Goal: Task Accomplishment & Management: Manage account settings

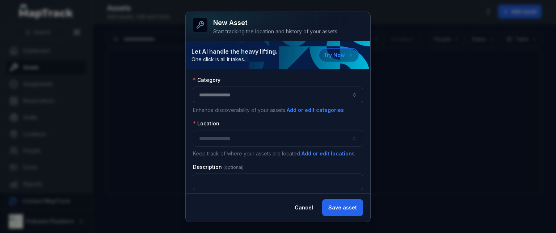
click at [459, 65] on div "New asset Start tracking the location and history of your assets. Let AI handle…" at bounding box center [278, 116] width 556 height 233
click at [300, 210] on button "Cancel" at bounding box center [304, 207] width 31 height 17
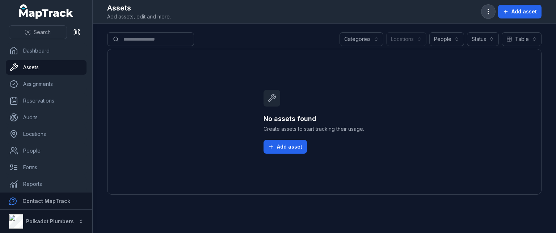
click at [487, 15] on icon "button" at bounding box center [488, 11] width 7 height 7
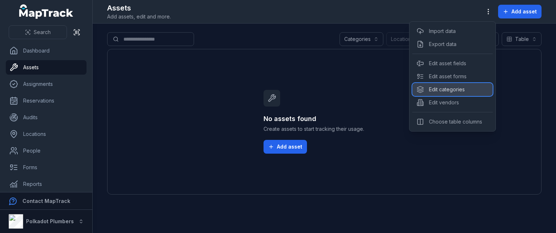
click at [437, 88] on div "Edit categories" at bounding box center [453, 89] width 80 height 13
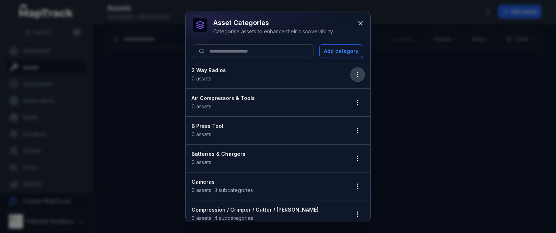
click at [354, 71] on icon "button" at bounding box center [357, 74] width 7 height 7
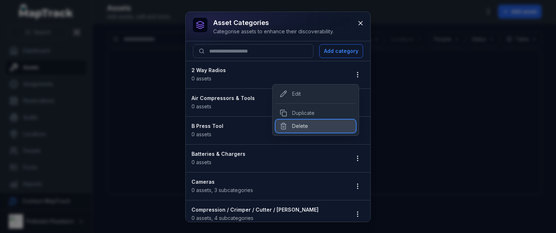
click at [304, 126] on div "Delete" at bounding box center [316, 126] width 80 height 13
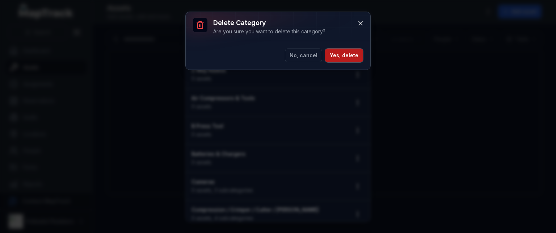
click at [333, 52] on button "Yes, delete" at bounding box center [344, 56] width 38 height 14
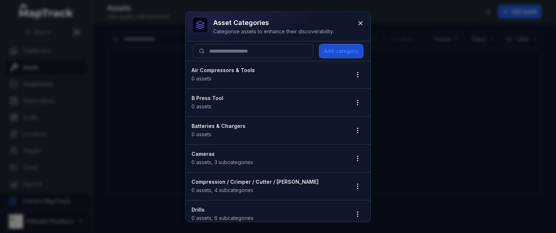
click at [329, 51] on button "Add category" at bounding box center [342, 51] width 44 height 14
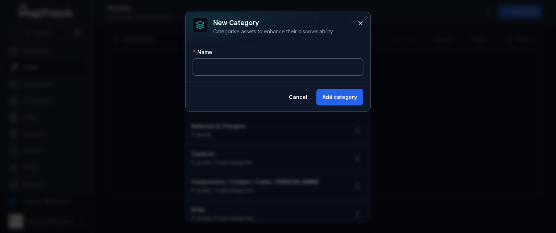
click at [222, 67] on input "text" at bounding box center [278, 67] width 170 height 17
type input "**********"
click at [332, 99] on button "Add category" at bounding box center [340, 97] width 47 height 17
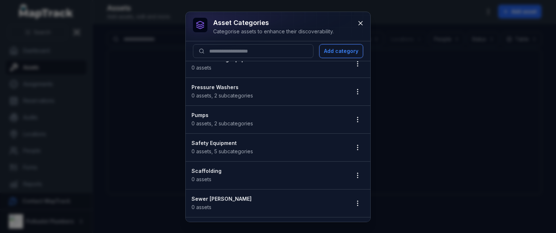
scroll to position [629, 0]
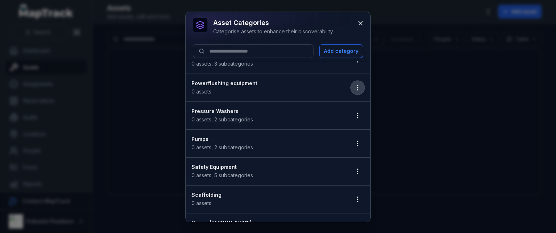
click at [354, 84] on icon "button" at bounding box center [357, 87] width 7 height 7
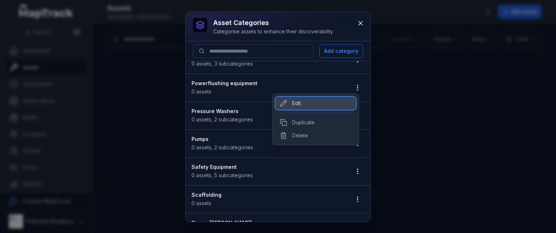
click at [297, 105] on div "Edit" at bounding box center [316, 103] width 80 height 13
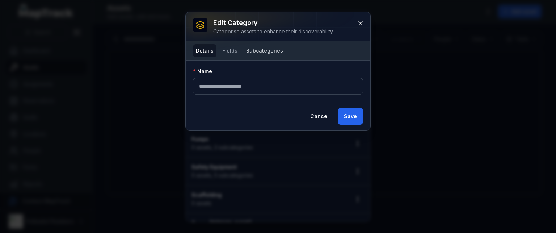
click at [256, 49] on button "Subcategories" at bounding box center [264, 50] width 43 height 13
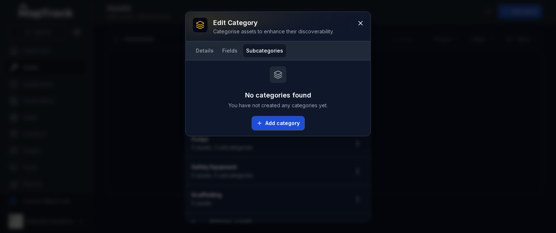
click at [280, 123] on button "Add category" at bounding box center [278, 123] width 53 height 14
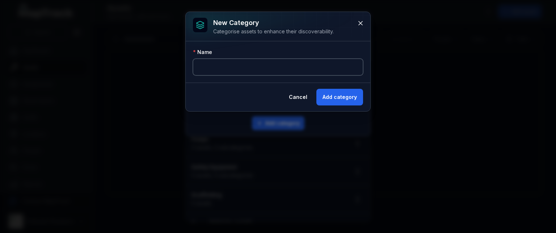
click at [266, 65] on input "text" at bounding box center [278, 67] width 170 height 17
type input "*******"
click at [341, 99] on button "Add category" at bounding box center [340, 97] width 47 height 17
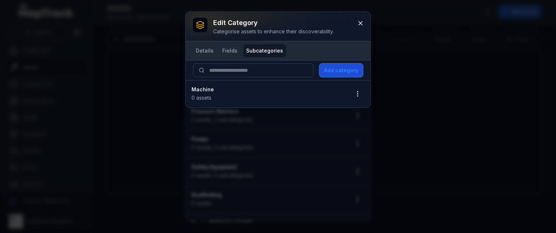
click at [340, 68] on button "Add category" at bounding box center [342, 70] width 44 height 14
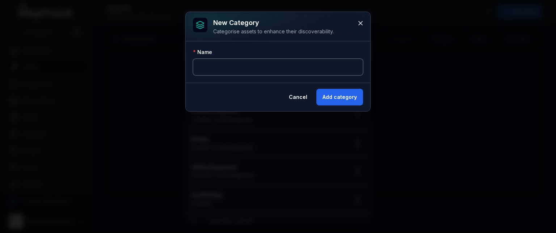
click at [256, 64] on input "text" at bounding box center [278, 67] width 170 height 17
type input "**********"
click at [358, 95] on button "Add category" at bounding box center [340, 97] width 47 height 17
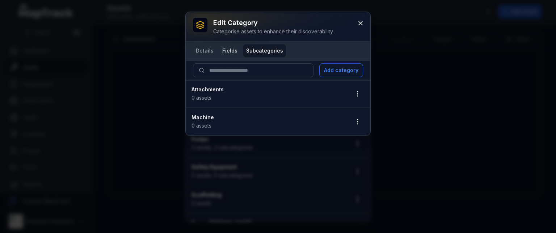
click at [226, 53] on button "Fields" at bounding box center [230, 50] width 21 height 13
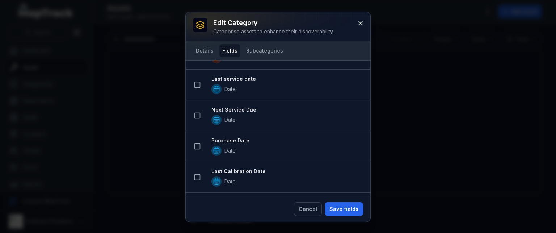
scroll to position [36, 0]
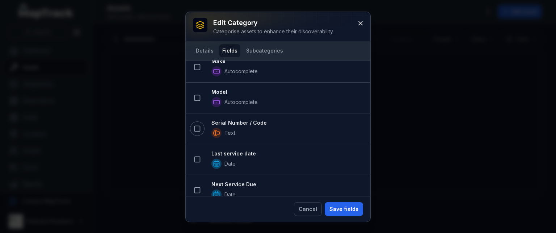
drag, startPoint x: 194, startPoint y: 128, endPoint x: 244, endPoint y: 123, distance: 50.3
click at [195, 128] on rect at bounding box center [197, 128] width 5 height 5
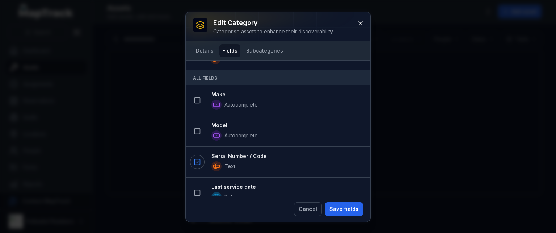
scroll to position [60, 0]
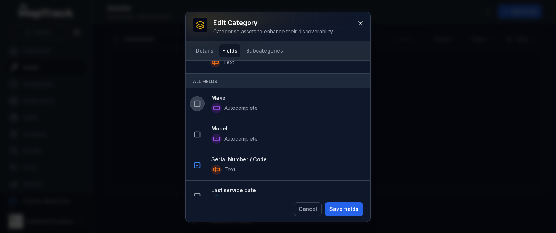
click at [197, 102] on icon at bounding box center [197, 103] width 7 height 7
click at [196, 135] on icon at bounding box center [197, 134] width 7 height 7
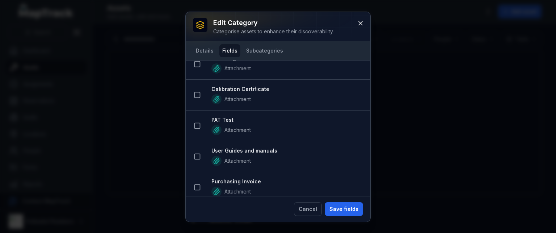
scroll to position [596, 0]
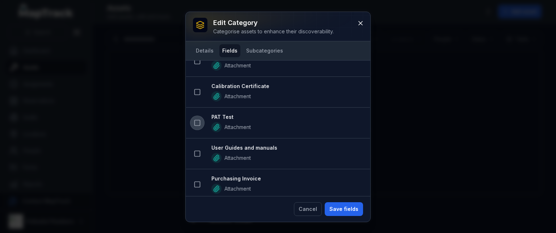
click at [196, 119] on icon at bounding box center [197, 122] width 7 height 7
click at [197, 181] on icon at bounding box center [197, 184] width 7 height 7
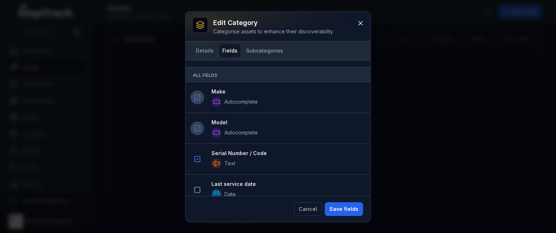
scroll to position [186, 0]
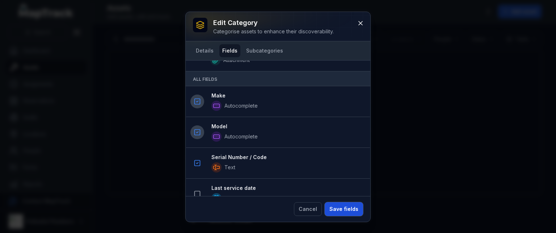
click at [350, 211] on button "Save fields" at bounding box center [344, 209] width 38 height 14
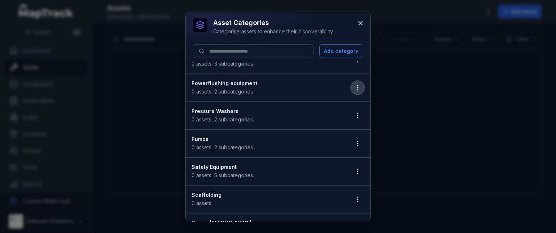
click at [354, 85] on icon "button" at bounding box center [357, 87] width 7 height 7
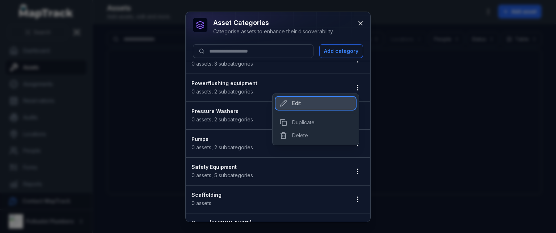
click at [298, 101] on div "Edit" at bounding box center [316, 103] width 80 height 13
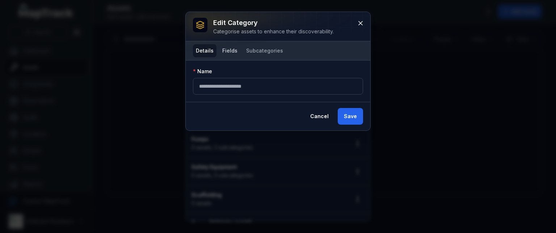
click at [225, 50] on button "Fields" at bounding box center [230, 50] width 21 height 13
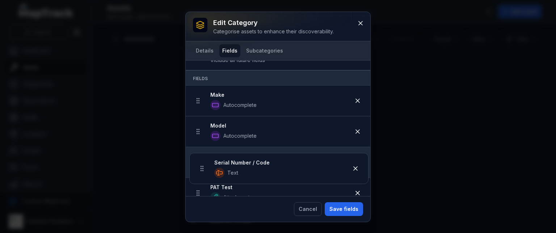
scroll to position [19, 0]
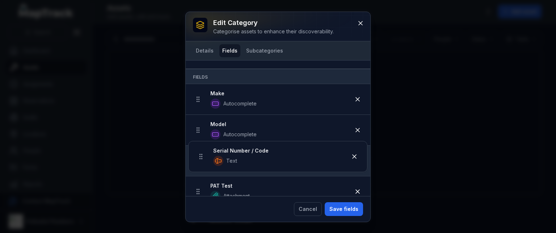
drag, startPoint x: 198, startPoint y: 119, endPoint x: 200, endPoint y: 159, distance: 39.9
click at [200, 159] on ul "Serial Number / Code Text Make Autocomplete Model Autocomplete PAT Test Attachm…" at bounding box center [278, 161] width 185 height 154
click at [337, 206] on button "Save fields" at bounding box center [344, 209] width 38 height 14
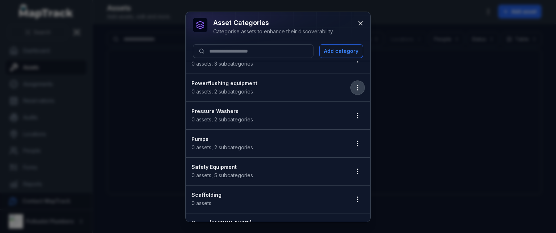
click at [354, 84] on icon "button" at bounding box center [357, 87] width 7 height 7
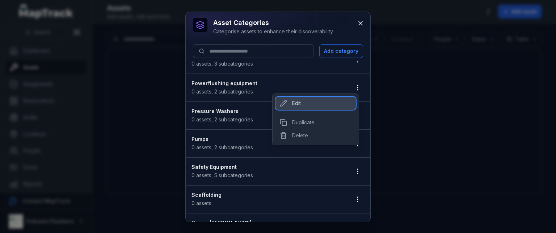
click at [300, 105] on div "Edit" at bounding box center [316, 103] width 80 height 13
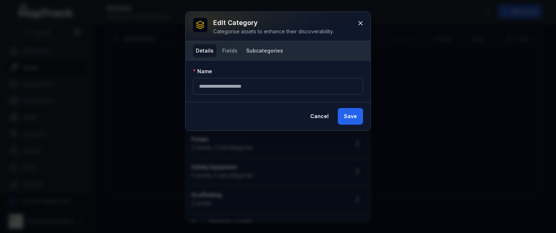
click at [266, 50] on button "Subcategories" at bounding box center [264, 50] width 43 height 13
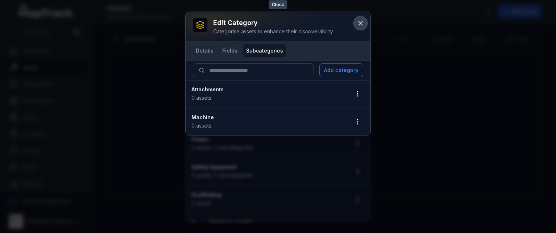
click at [363, 23] on icon at bounding box center [360, 23] width 7 height 7
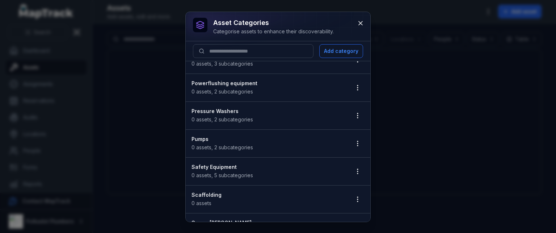
click at [126, 53] on div "asset categories Categorise assets to enhance their discoverability. Add catego…" at bounding box center [278, 116] width 556 height 233
click at [353, 24] on div at bounding box center [278, 26] width 185 height 29
click at [360, 24] on icon at bounding box center [360, 23] width 7 height 7
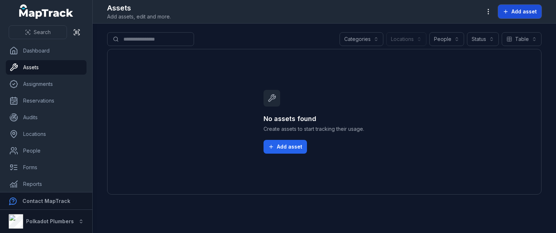
drag, startPoint x: 505, startPoint y: 12, endPoint x: 502, endPoint y: 15, distance: 4.1
click at [502, 15] on button "Add asset" at bounding box center [519, 12] width 43 height 14
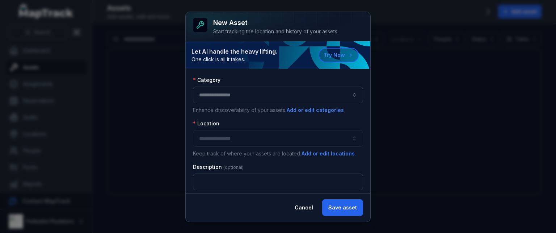
click at [223, 99] on button "button" at bounding box center [278, 95] width 170 height 17
